Goal: Navigation & Orientation: Find specific page/section

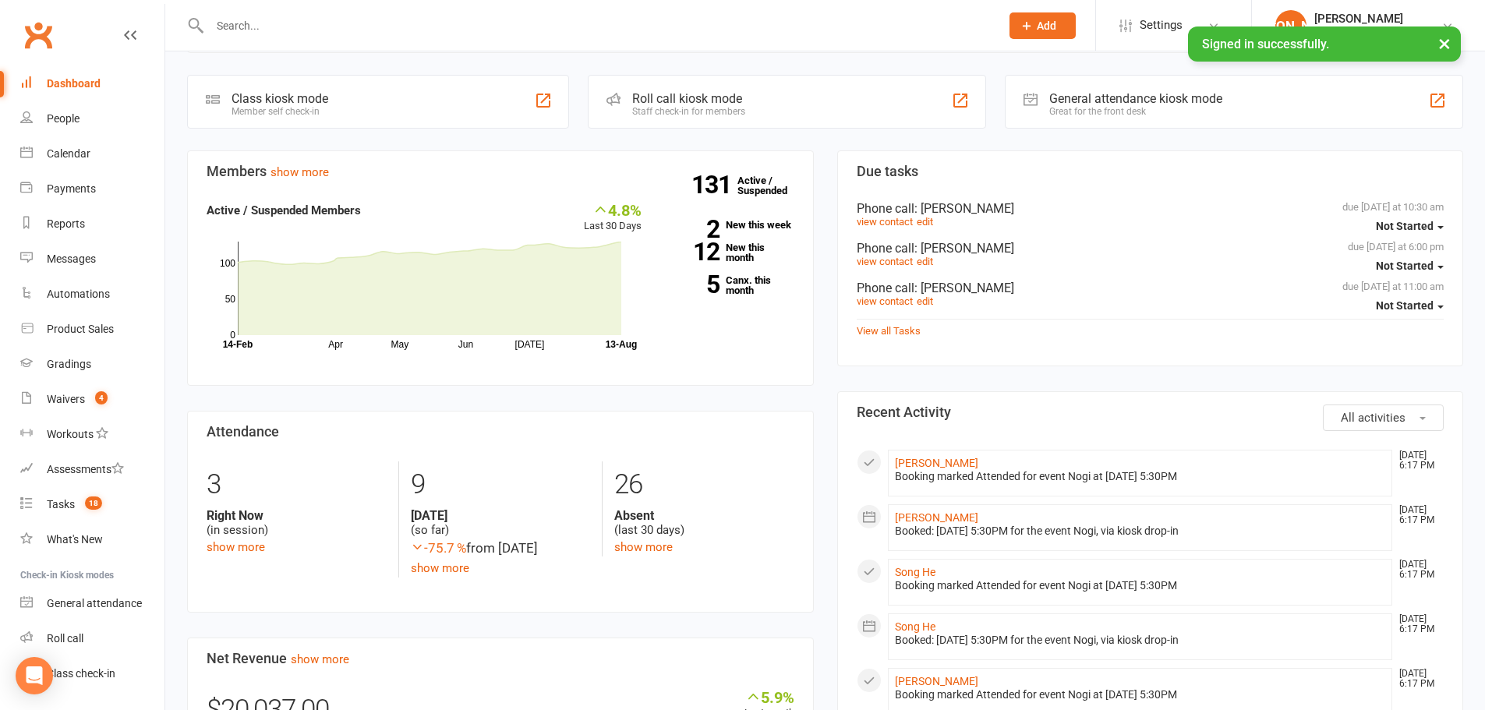
scroll to position [234, 0]
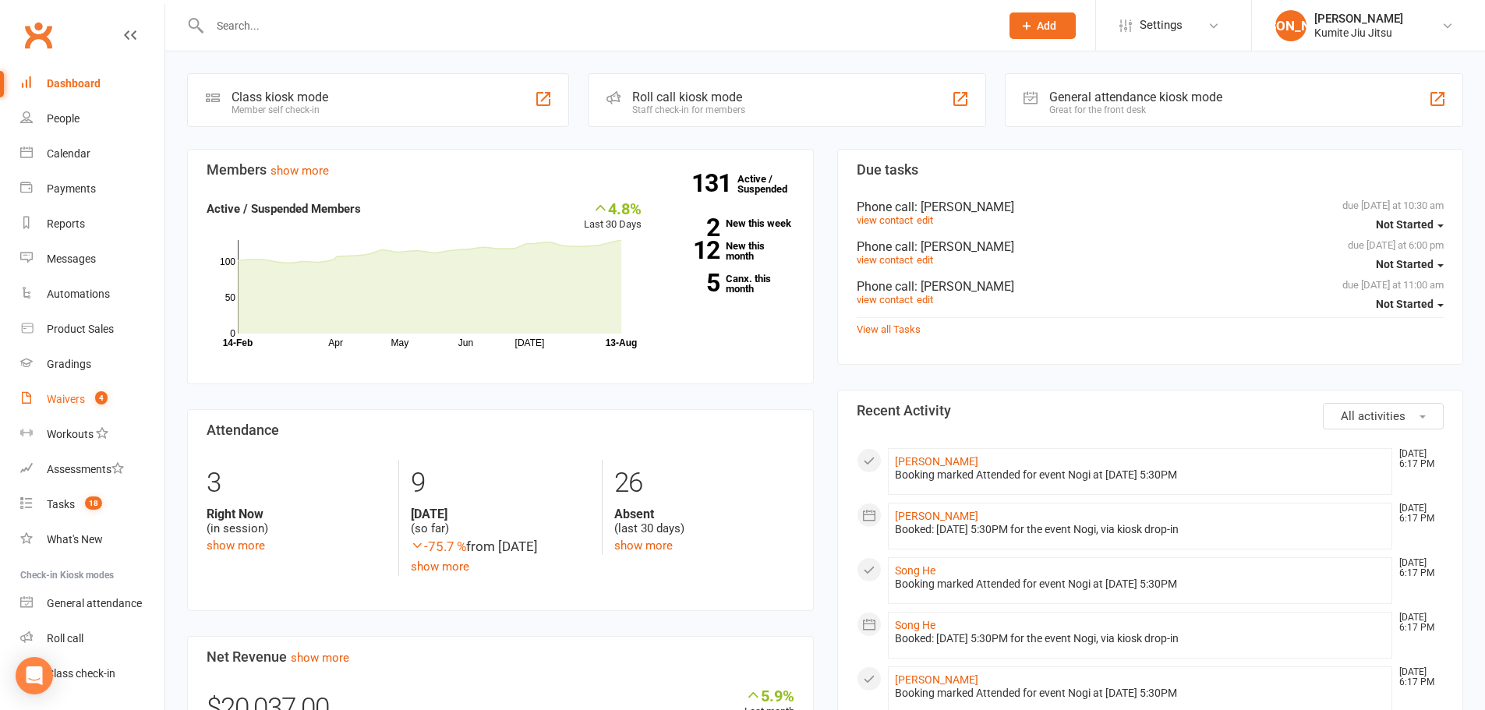
click at [72, 401] on div "Waivers" at bounding box center [66, 399] width 38 height 12
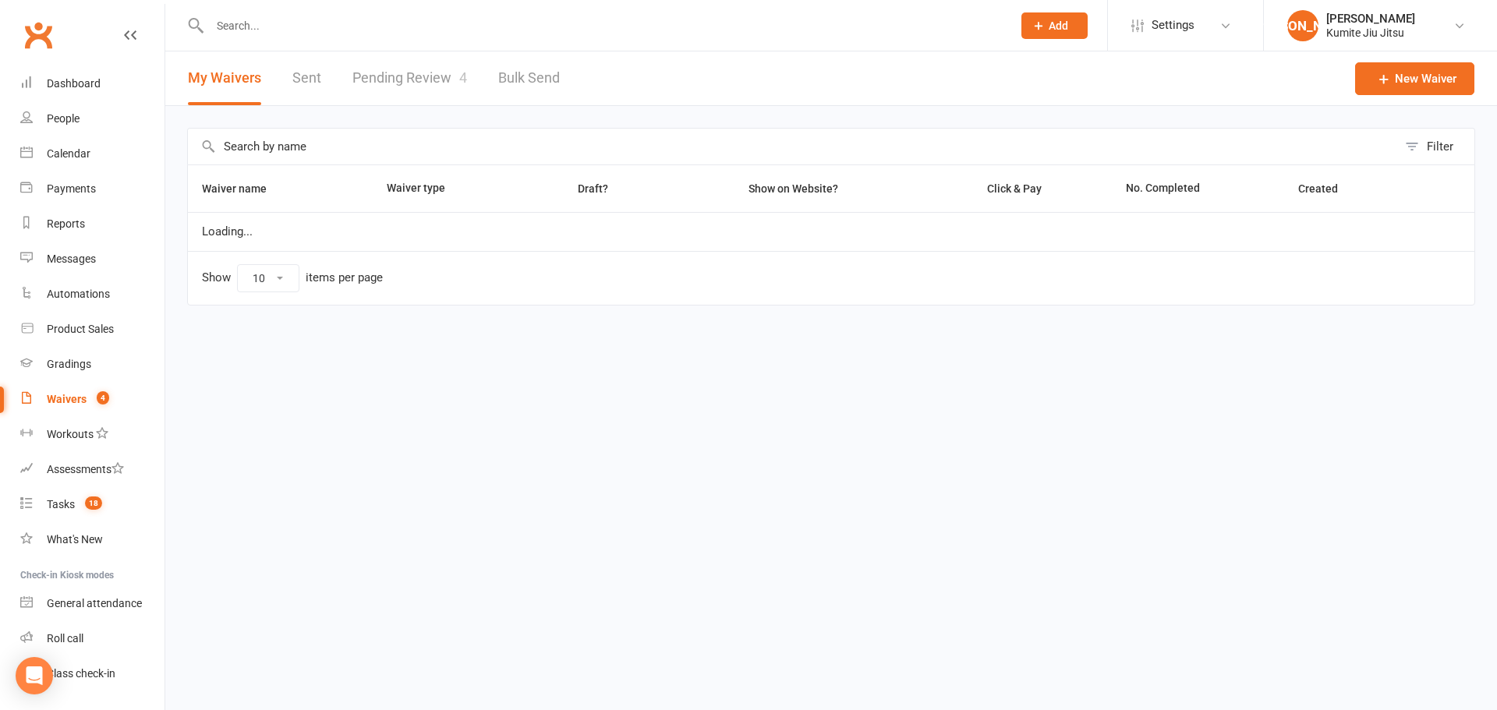
click at [404, 80] on link "Pending Review 4" at bounding box center [409, 78] width 115 height 54
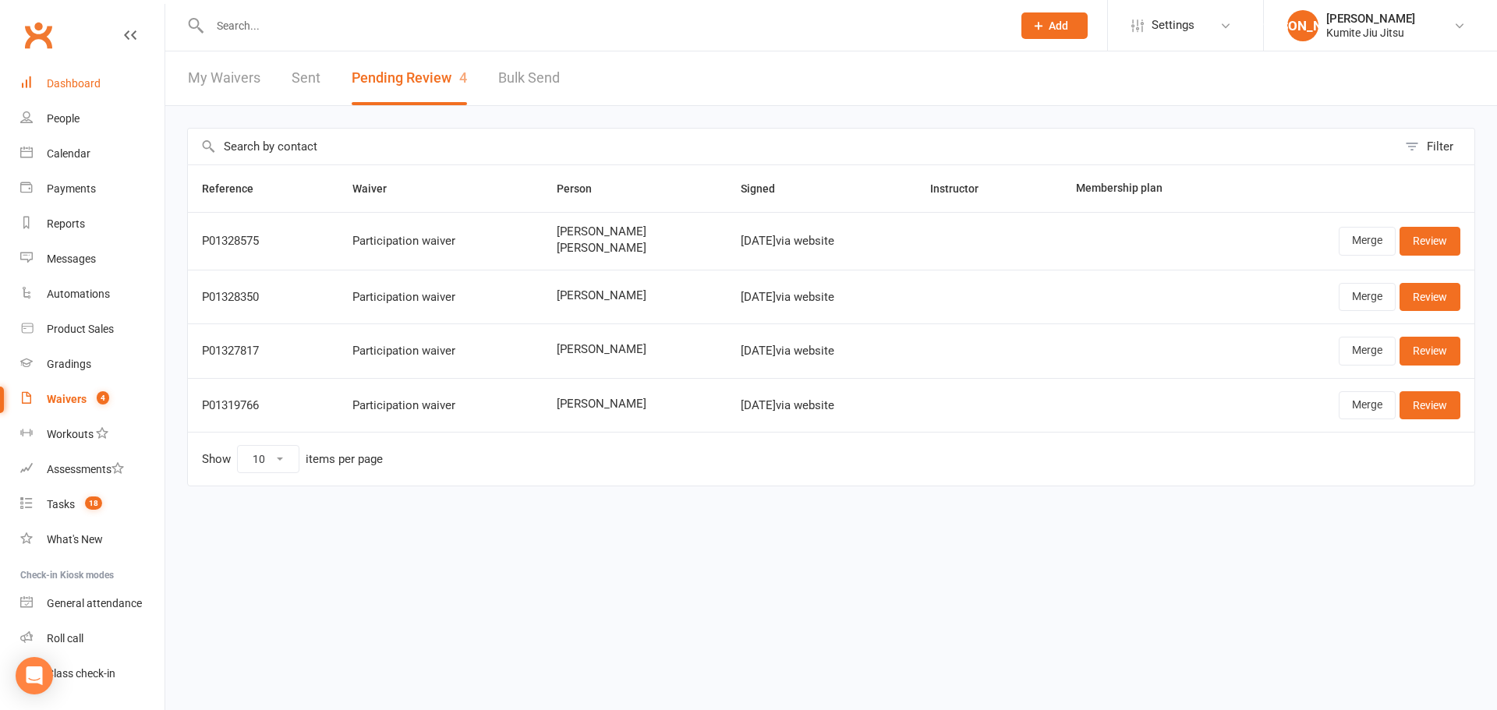
click at [86, 90] on link "Dashboard" at bounding box center [92, 83] width 144 height 35
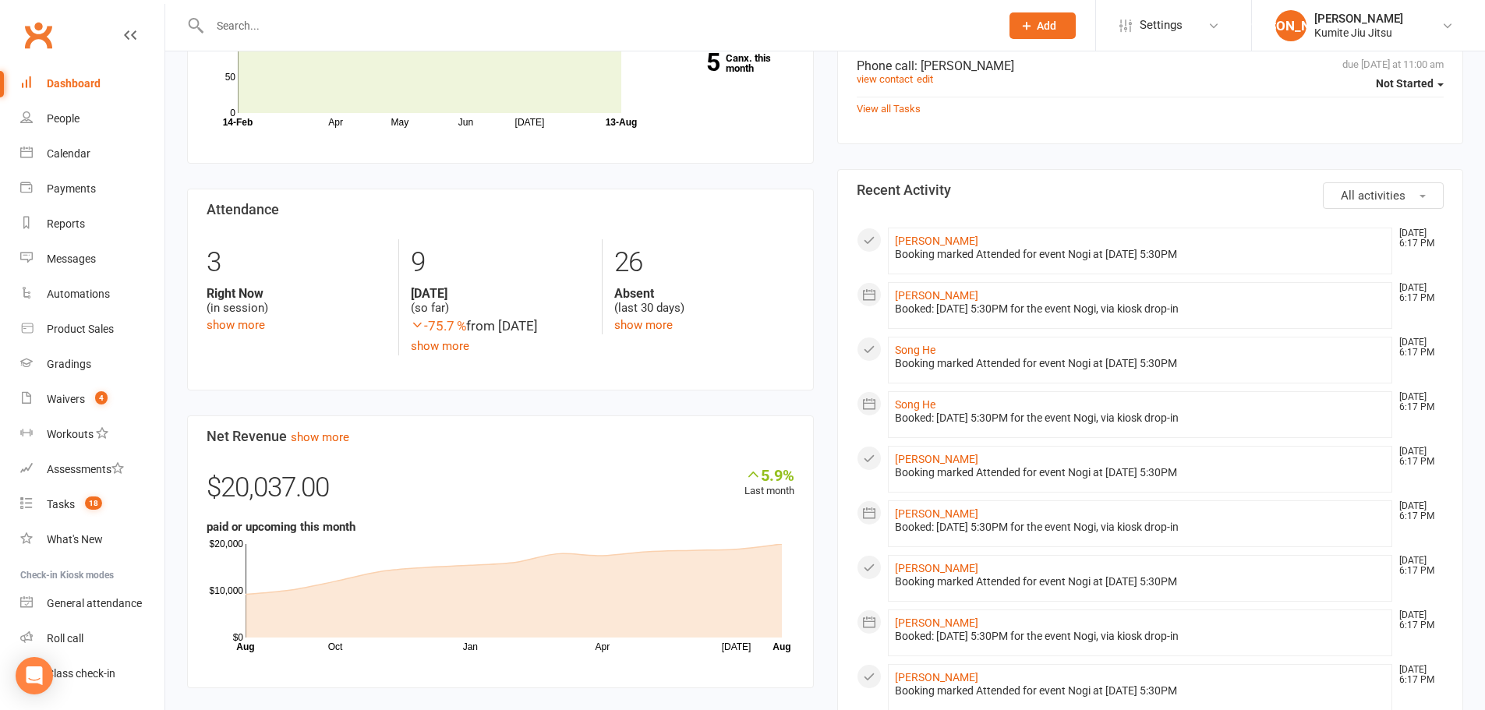
scroll to position [78, 0]
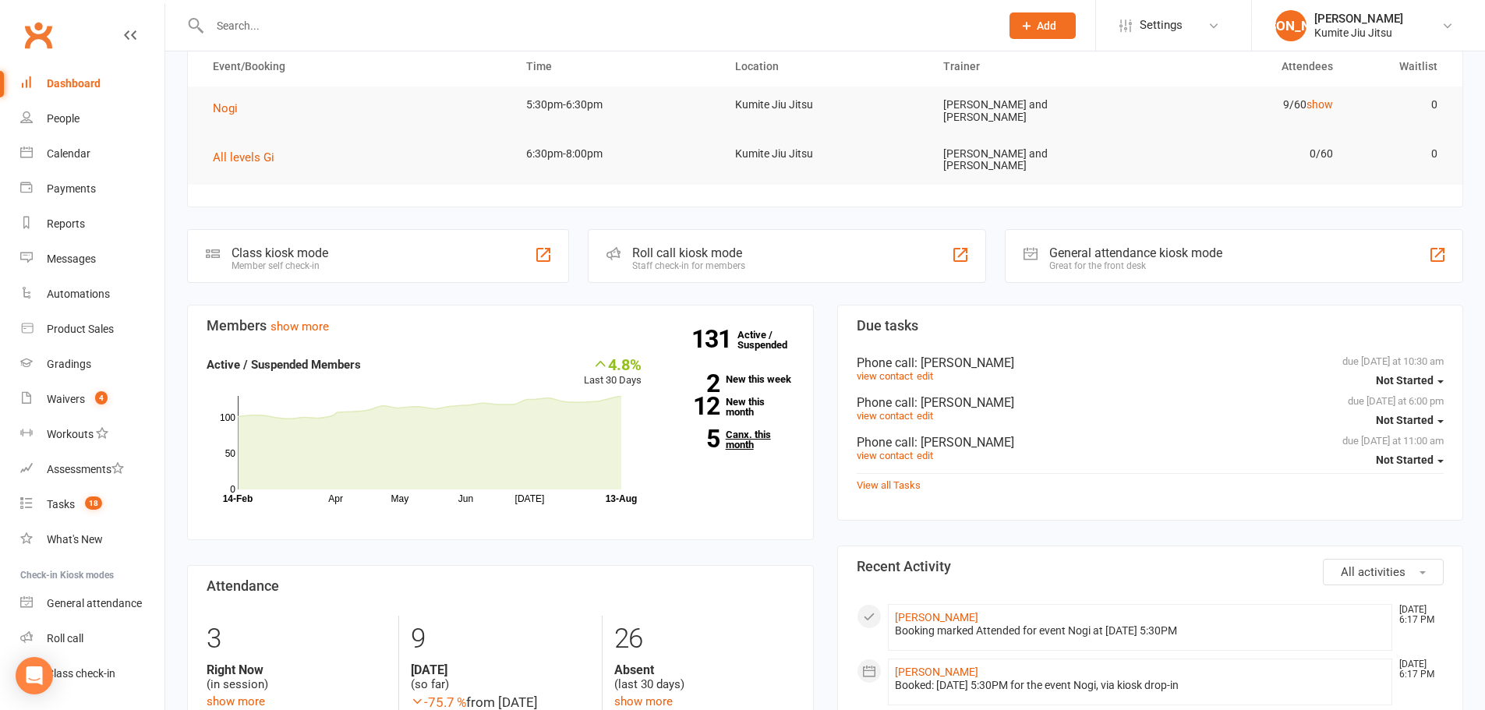
click at [748, 429] on link "5 Canx. this month" at bounding box center [729, 439] width 129 height 20
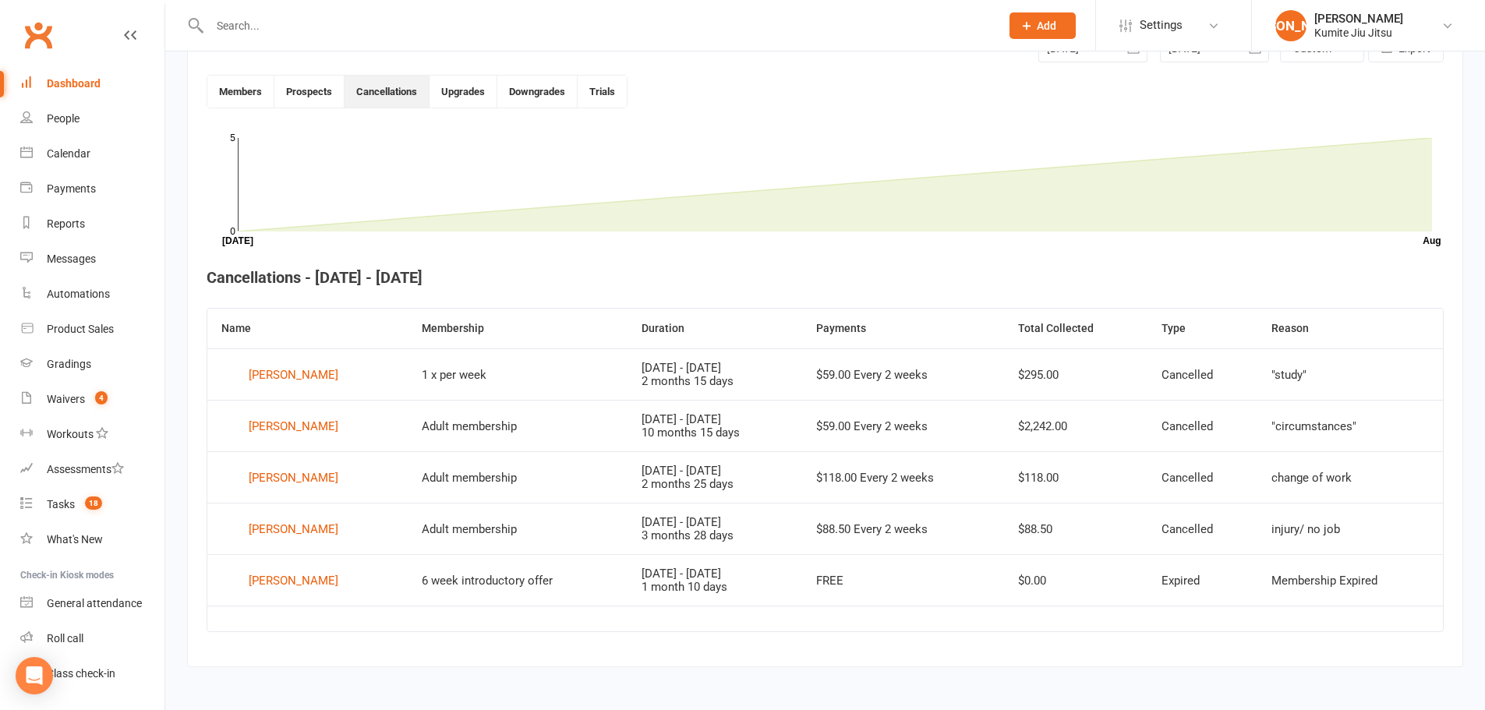
scroll to position [253, 0]
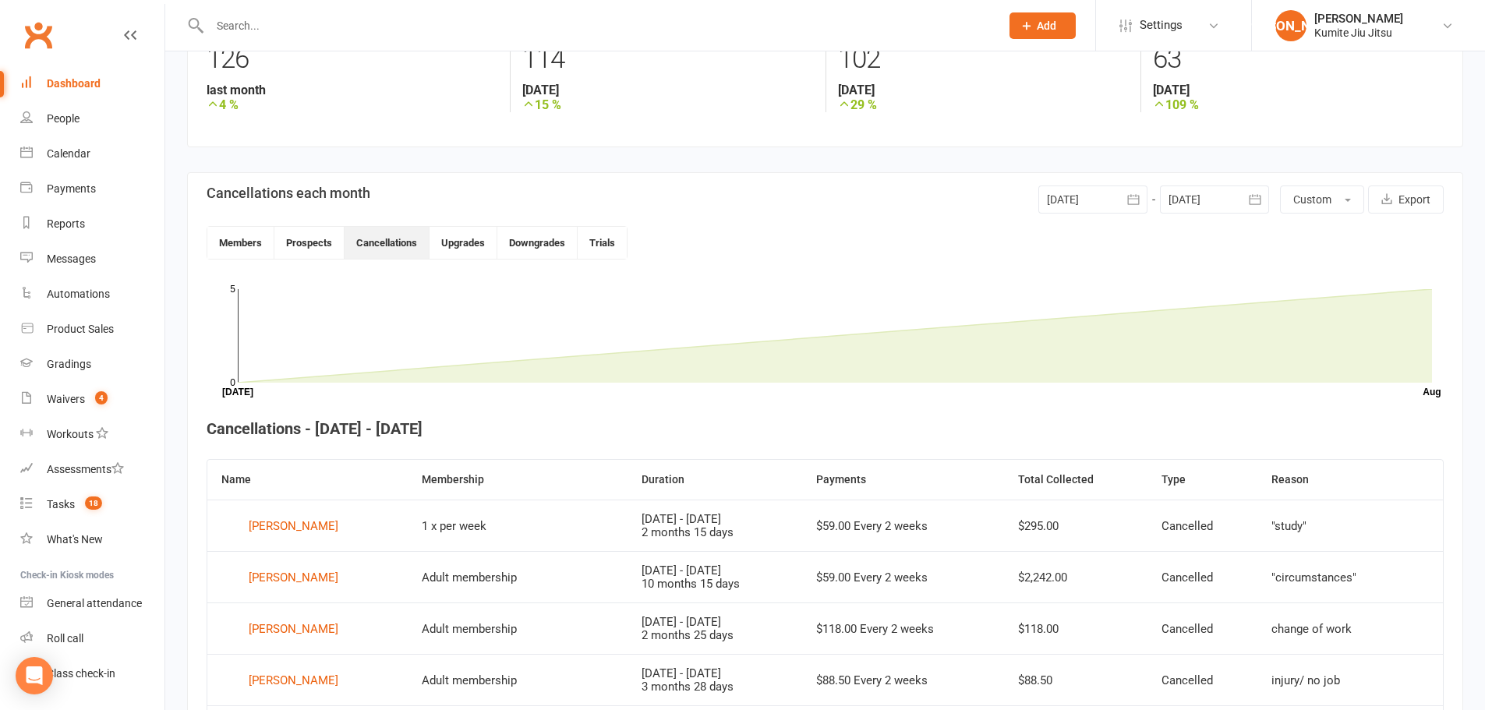
click at [38, 37] on link "Clubworx" at bounding box center [38, 35] width 39 height 39
